Goal: Task Accomplishment & Management: Manage account settings

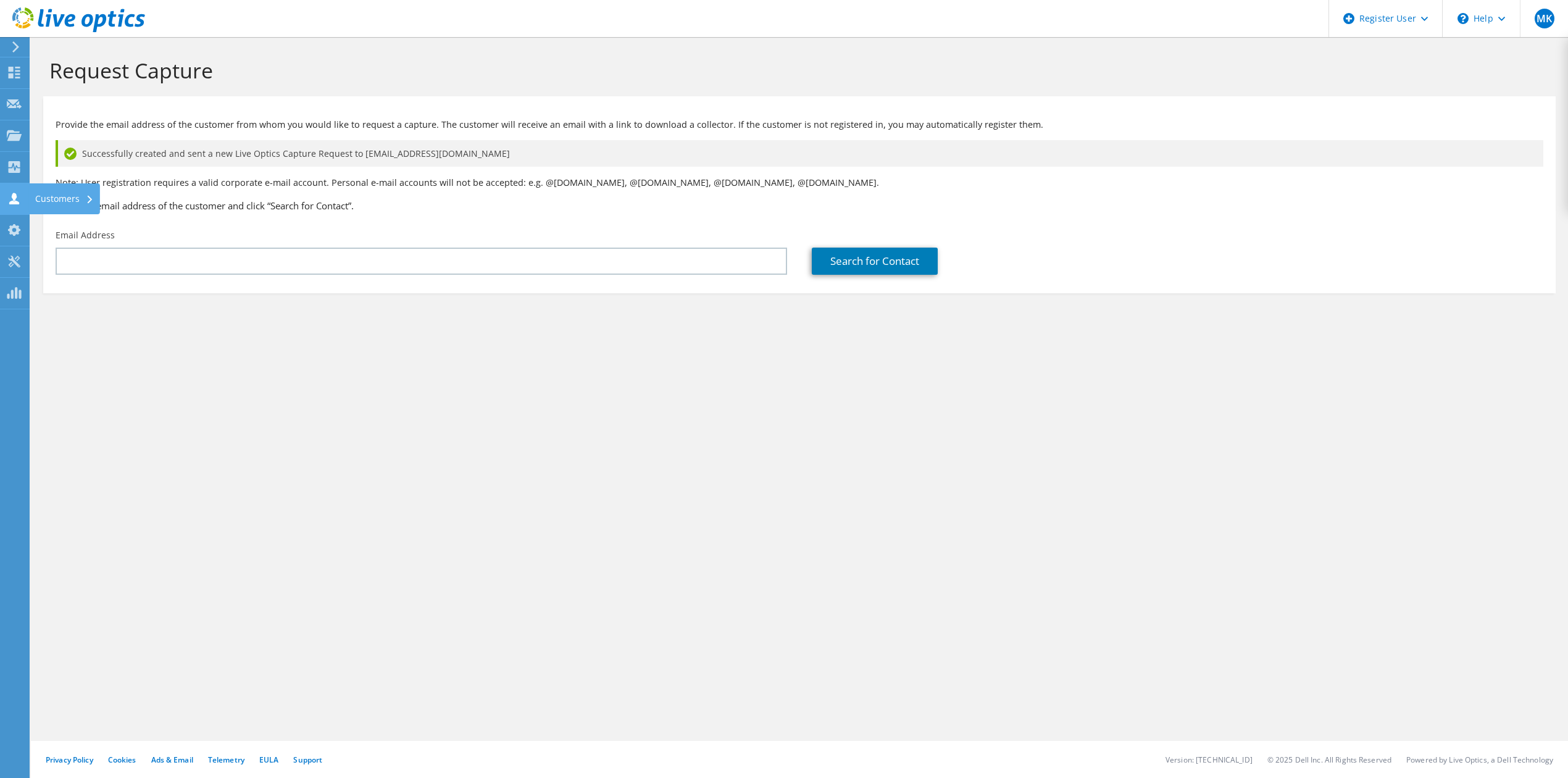
click at [12, 196] on use at bounding box center [14, 198] width 10 height 11
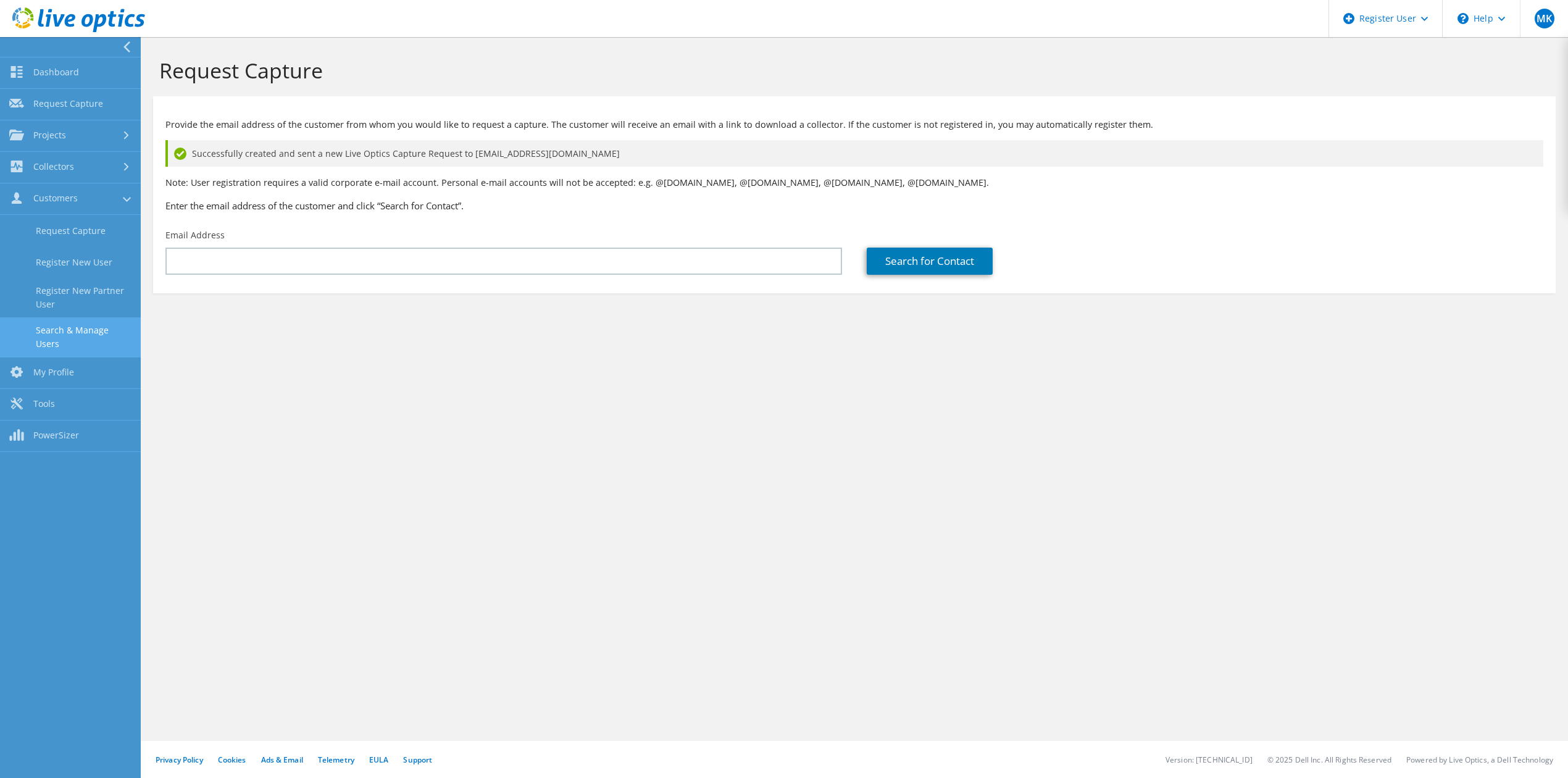
click at [56, 329] on link "Search & Manage Users" at bounding box center [70, 336] width 141 height 39
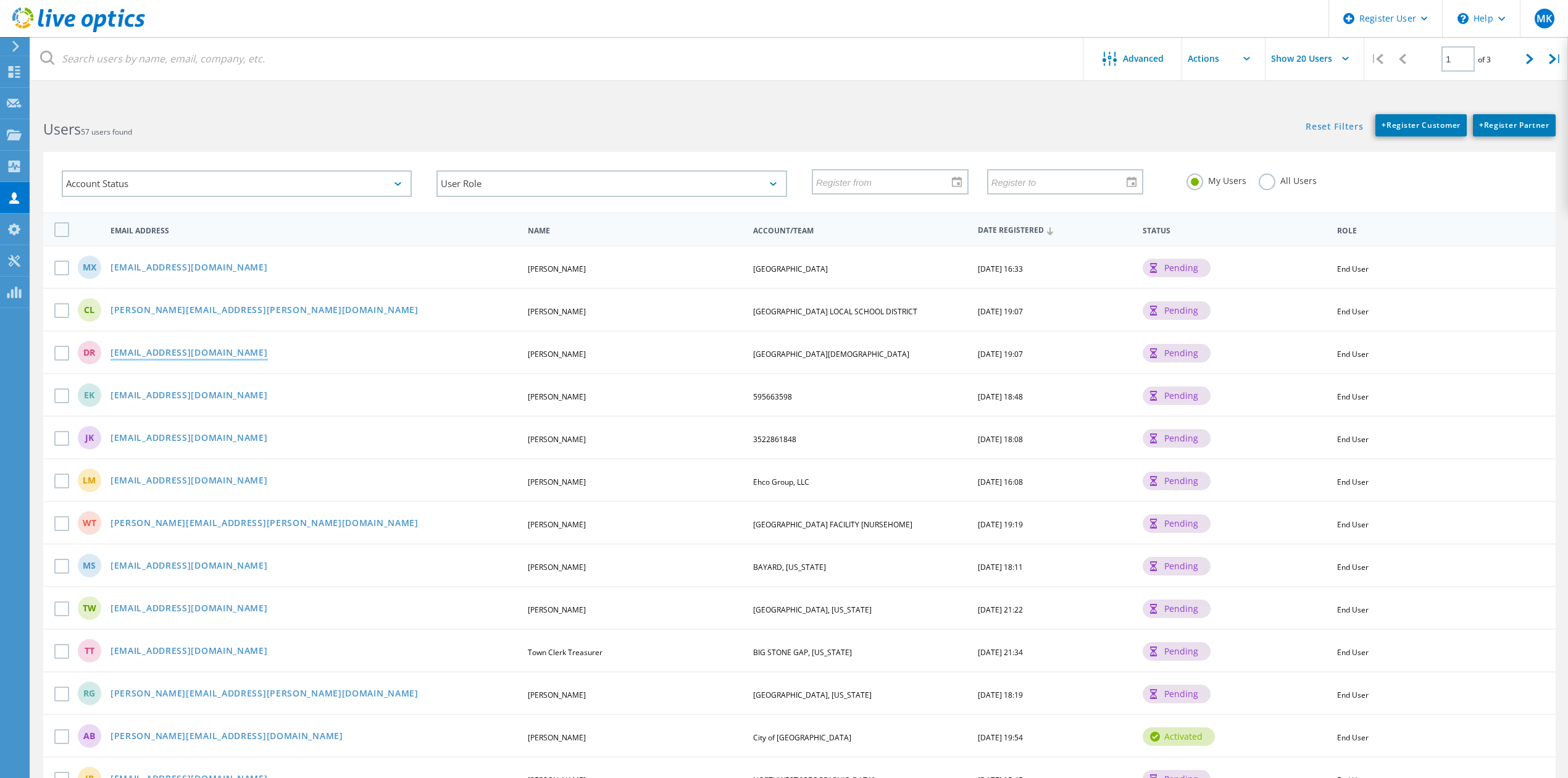
click at [190, 352] on link "[EMAIL_ADDRESS][DOMAIN_NAME]" at bounding box center [189, 354] width 157 height 10
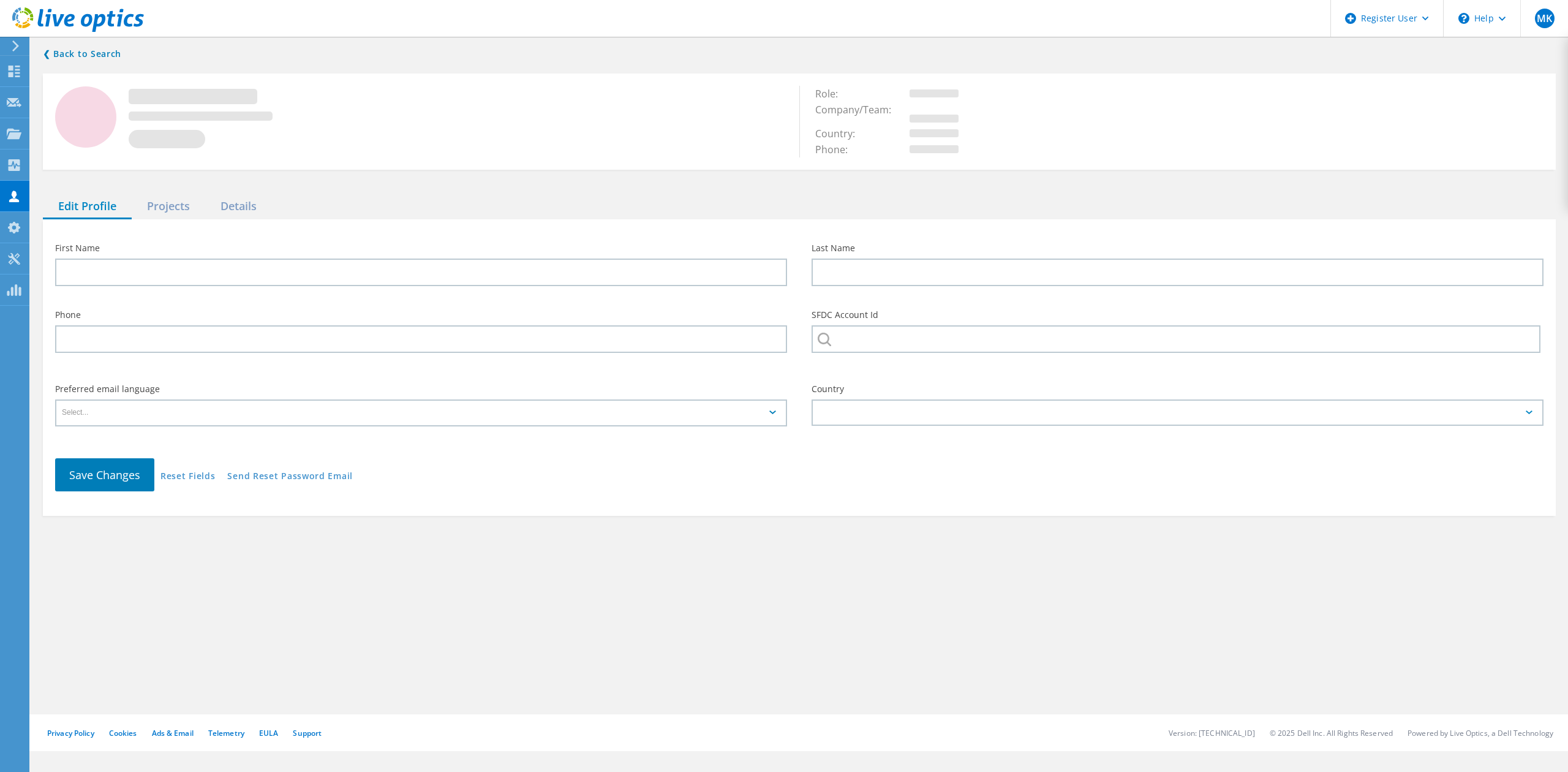
type input "[PERSON_NAME]"
type input "Rice"
type input "[GEOGRAPHIC_DATA][DEMOGRAPHIC_DATA]"
type input "English"
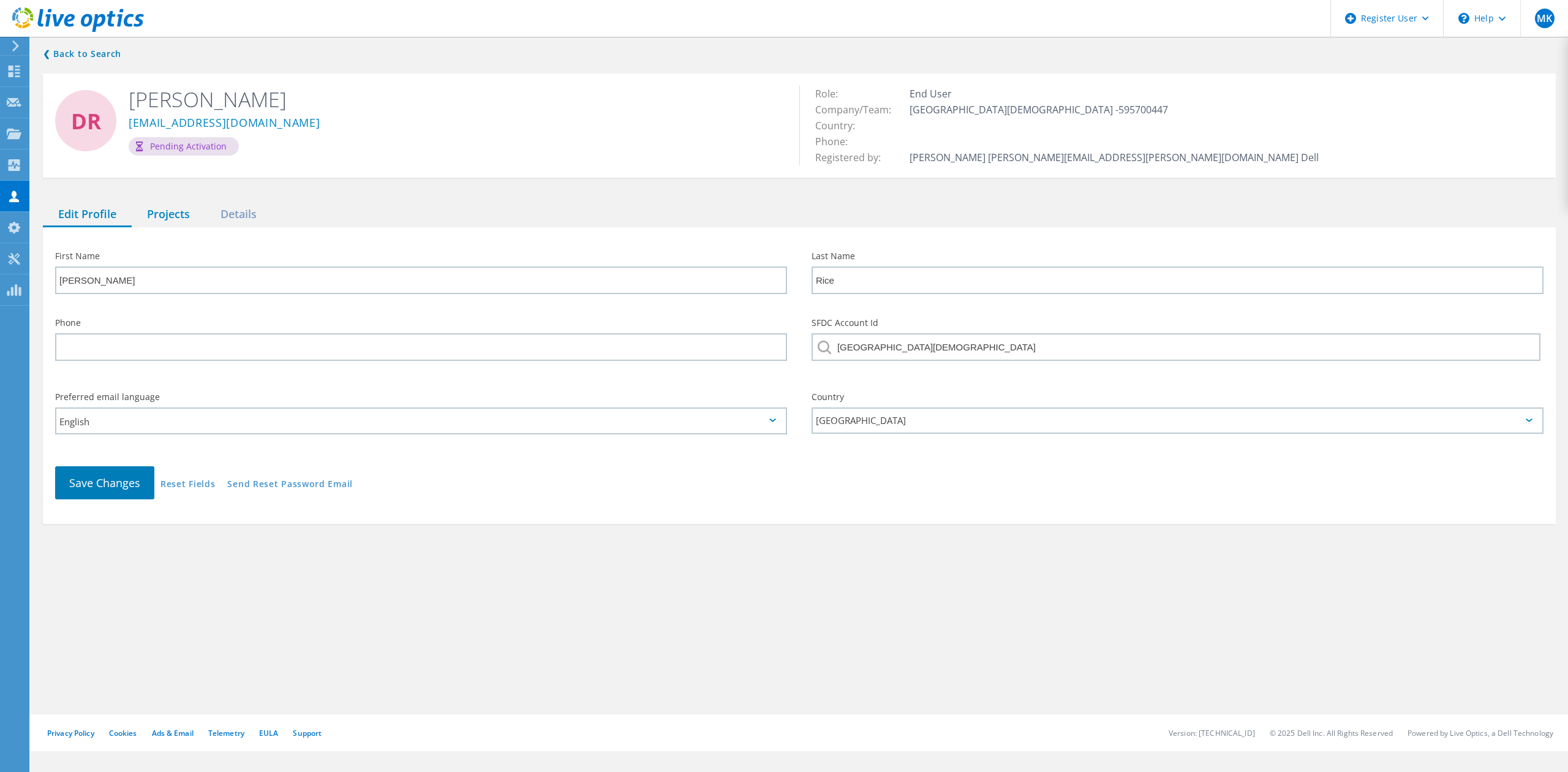
click at [178, 204] on div "Projects" at bounding box center [168, 214] width 73 height 25
